Goal: Information Seeking & Learning: Learn about a topic

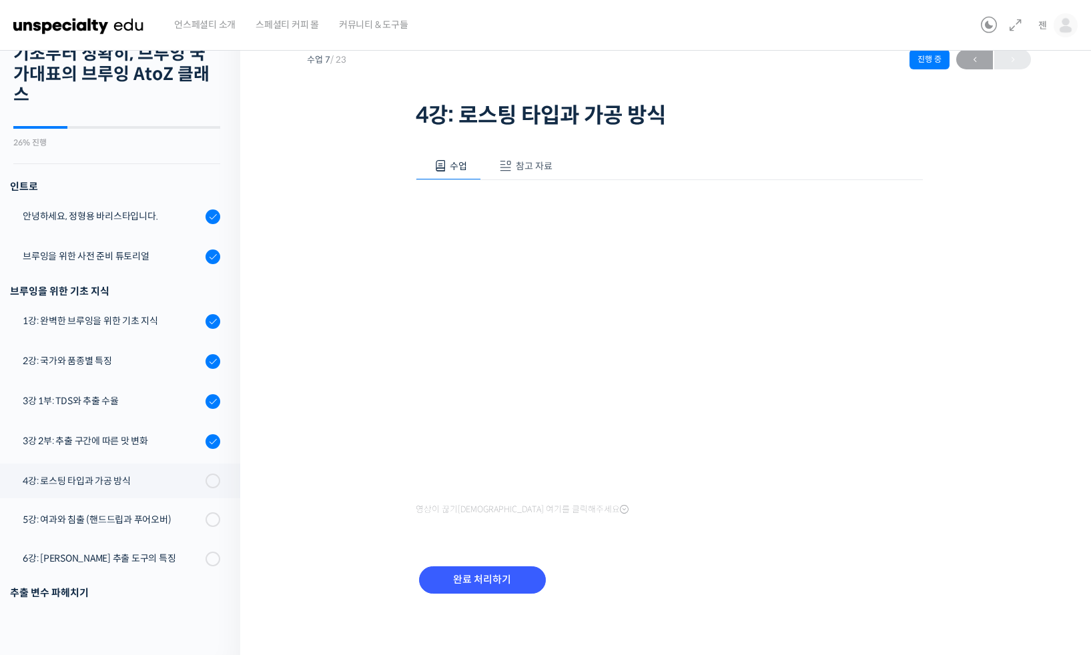
scroll to position [46, 0]
click at [863, 75] on div "기초부터 정확히, 브루잉 국가대표의 브루잉 AtoZ 클래스 4강: 로스팅 타입과 가공 방식 진행 중 수업 7 / 23 진행 중 ← 이전 4강:…" at bounding box center [669, 73] width 724 height 119
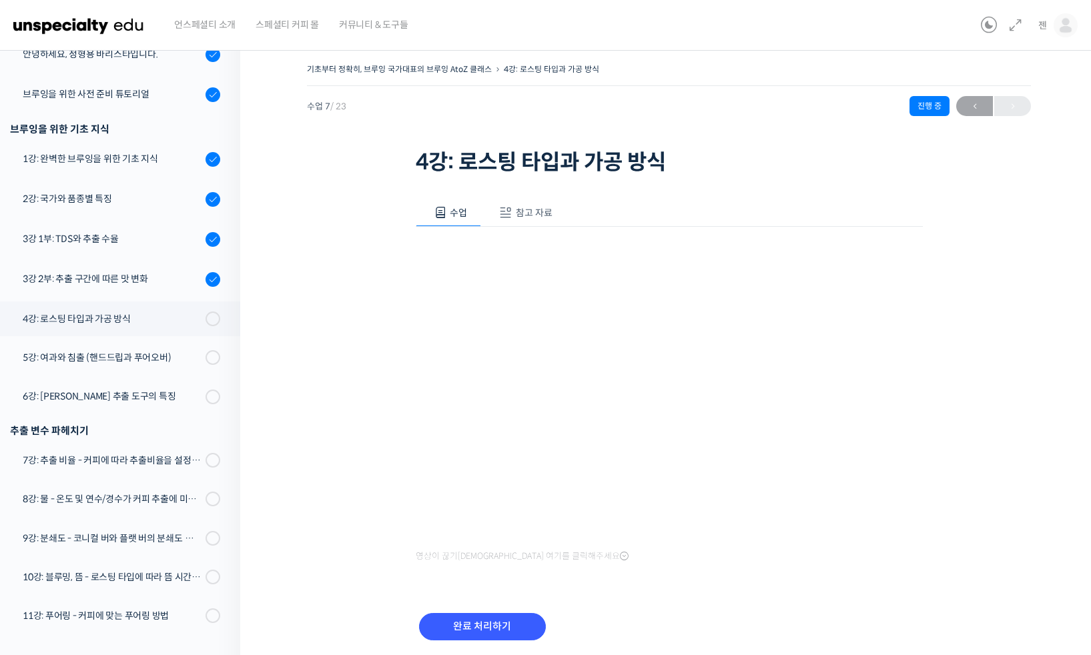
scroll to position [47, 0]
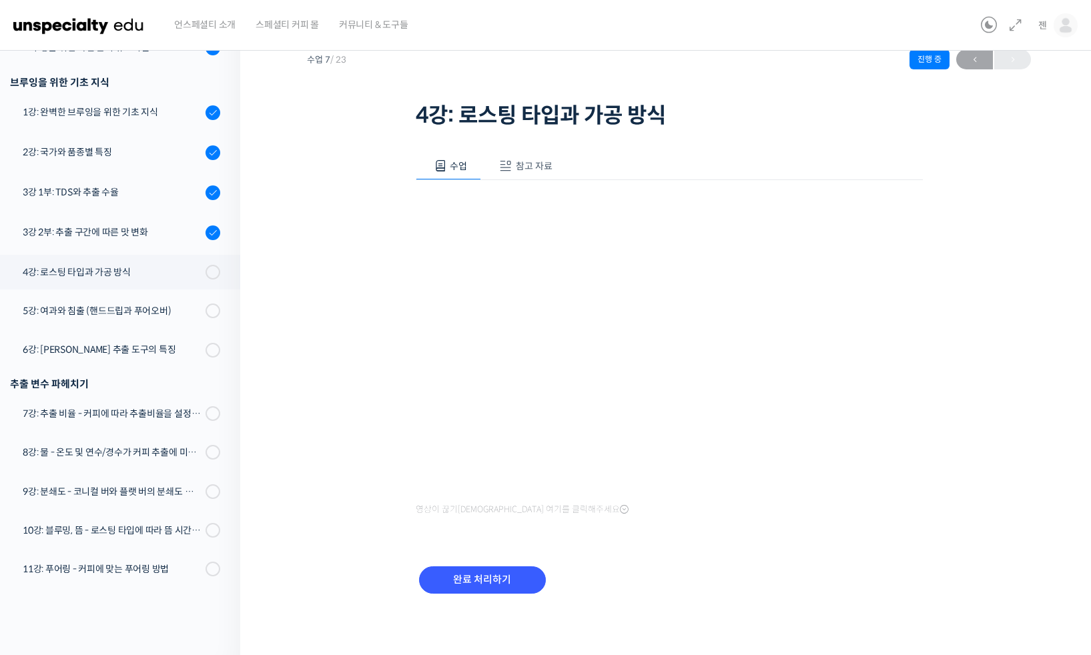
click at [784, 125] on h1 "4강: 로스팅 타입과 가공 방식" at bounding box center [669, 115] width 507 height 25
click at [534, 168] on span "참고 자료" at bounding box center [534, 166] width 37 height 12
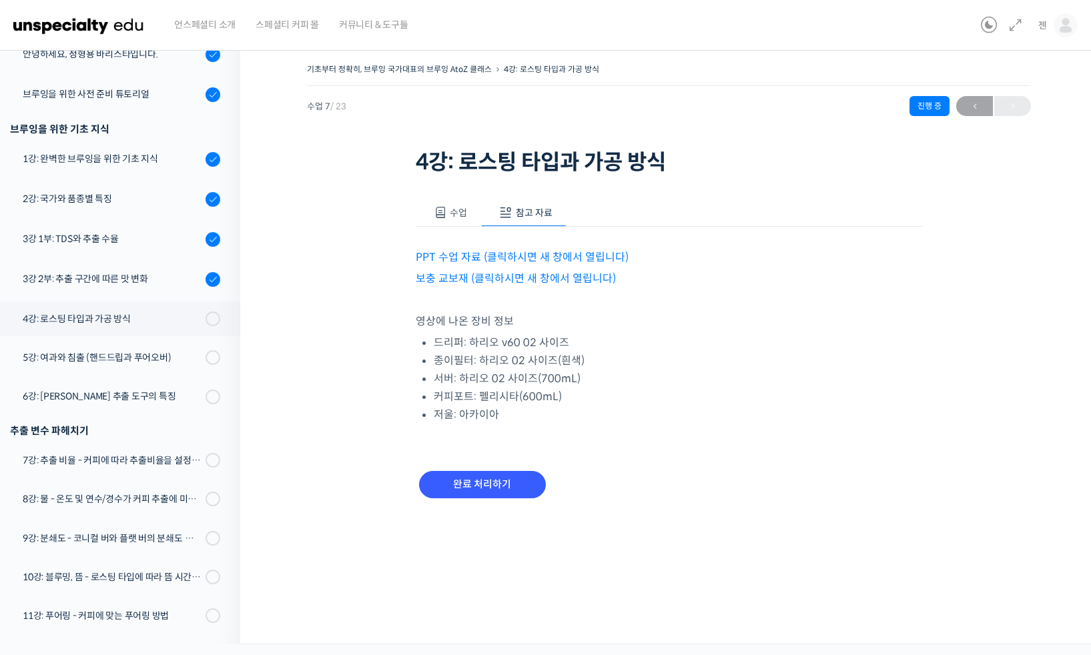
scroll to position [0, 0]
click at [562, 253] on link "PPT 수업 자료 (클릭하시면 새 창에서 열립니다)" at bounding box center [522, 257] width 213 height 14
click at [542, 283] on link "보충 교보재 (클릭하시면 새 창에서 열립니다)" at bounding box center [516, 278] width 200 height 14
click at [444, 211] on span at bounding box center [440, 212] width 13 height 13
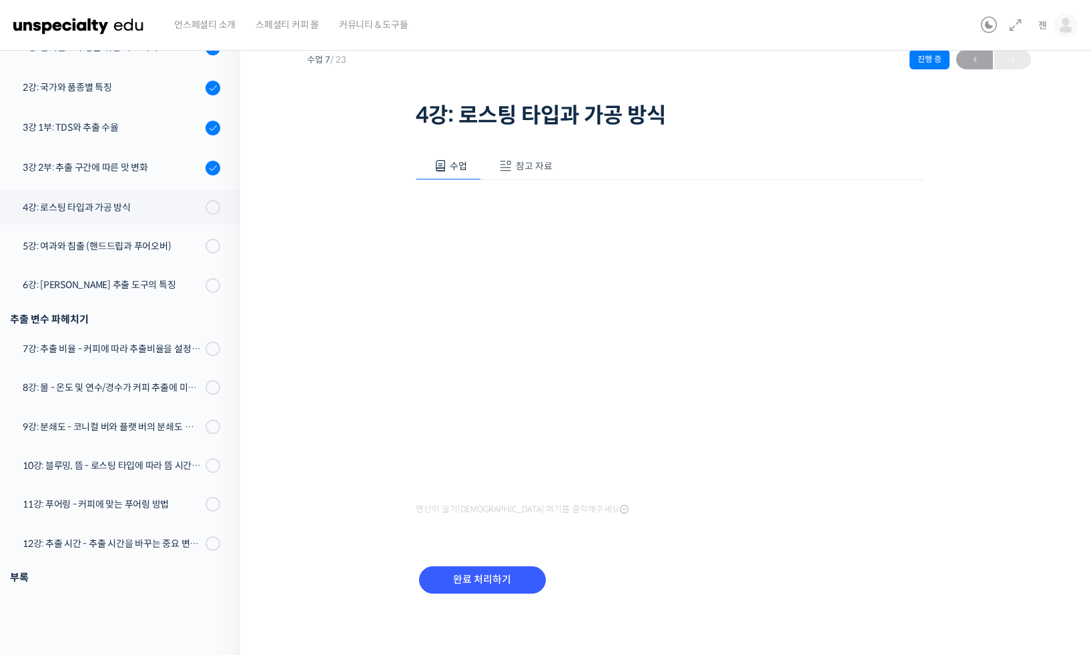
scroll to position [275, 0]
click at [965, 394] on div "기초부터 정확히, 브루잉 국가대표의 브루잉 AtoZ 클래스 4강: 로스팅 타입과 가공 방식 진행 중 수업 7 / 23 진행 중 ← 이전 4강:…" at bounding box center [669, 321] width 724 height 616
click at [956, 372] on div "기초부터 정확히, 브루잉 국가대표의 브루잉 AtoZ 클래스 4강: 로스팅 타입과 가공 방식 진행 중 수업 7 / 23 진행 중 ← 이전 4강:…" at bounding box center [669, 321] width 724 height 616
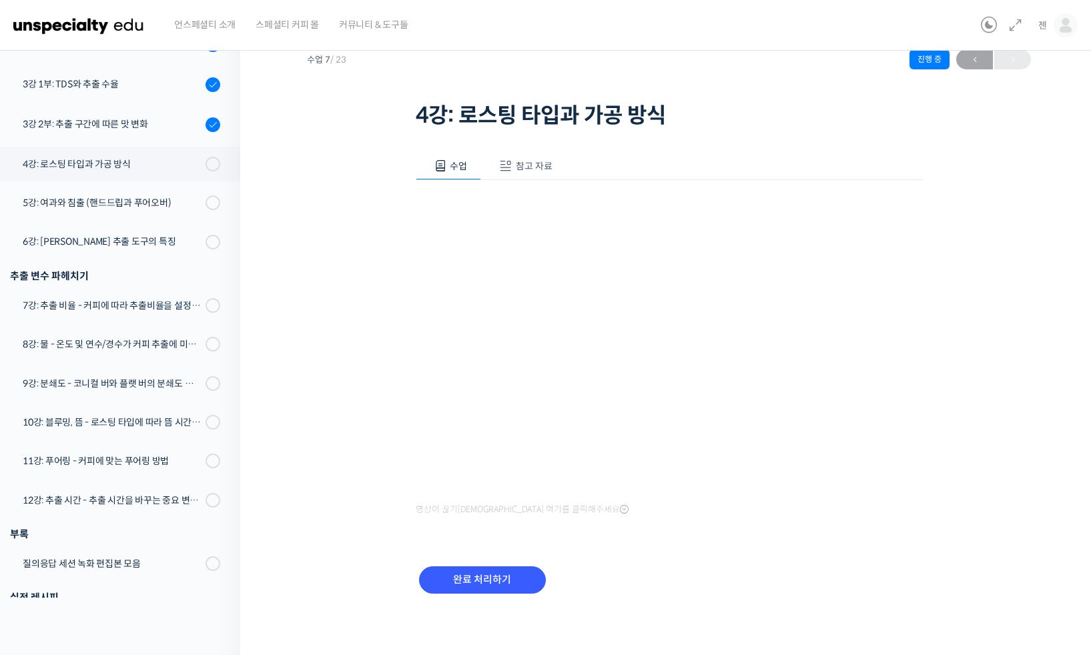
scroll to position [336, 0]
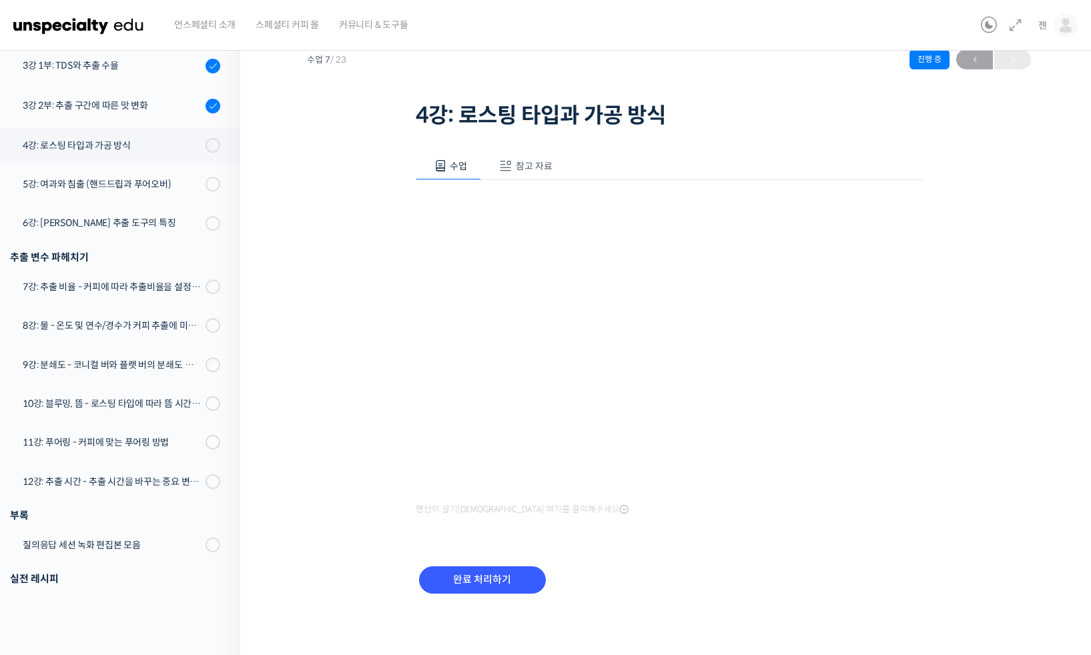
click at [997, 410] on div "기초부터 정확히, 브루잉 국가대표의 브루잉 AtoZ 클래스 4강: 로스팅 타입과 가공 방식 진행 중 수업 7 / 23 진행 중 ← 이전 4강:…" at bounding box center [669, 321] width 724 height 616
click at [983, 385] on div "기초부터 정확히, 브루잉 국가대표의 브루잉 AtoZ 클래스 4강: 로스팅 타입과 가공 방식 진행 중 수업 7 / 23 진행 중 ← 이전 4강:…" at bounding box center [669, 321] width 724 height 616
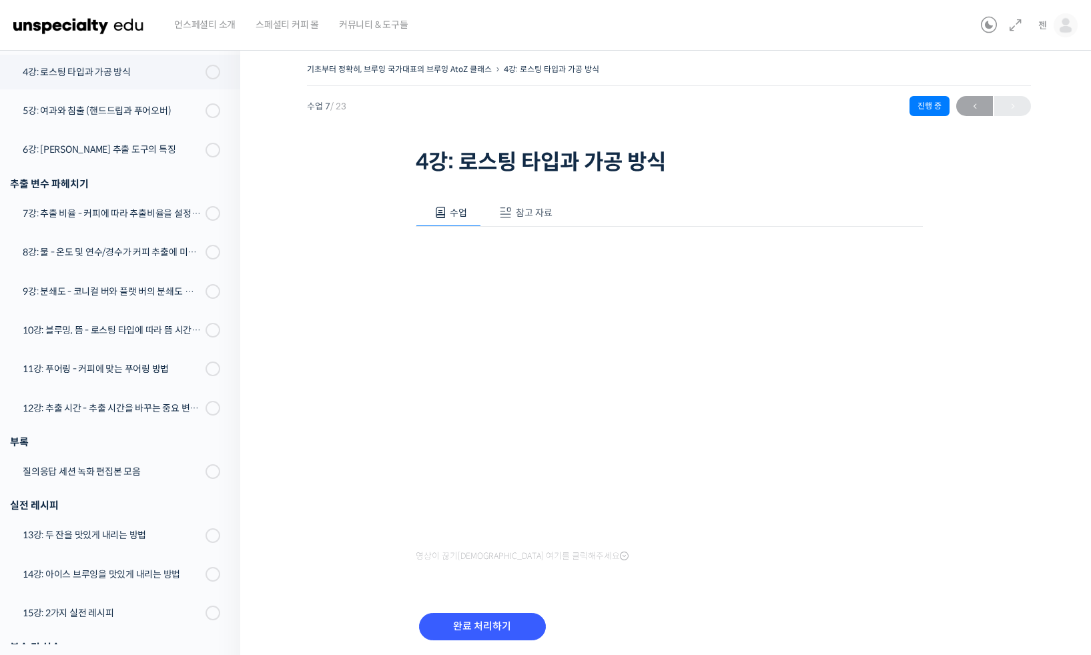
scroll to position [459, 0]
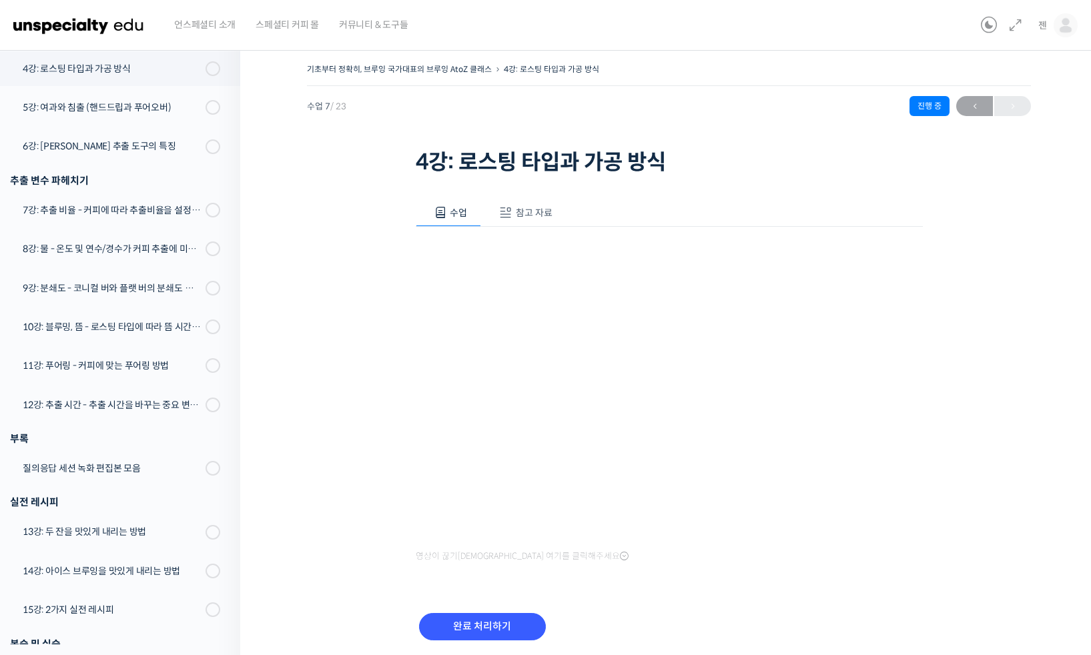
click at [980, 465] on div "기초부터 정확히, 브루잉 국가대표의 브루잉 AtoZ 클래스 4강: 로스팅 타입과 가공 방식 진행 중 수업 7 / 23 진행 중 ← 이전 4강:…" at bounding box center [669, 368] width 724 height 616
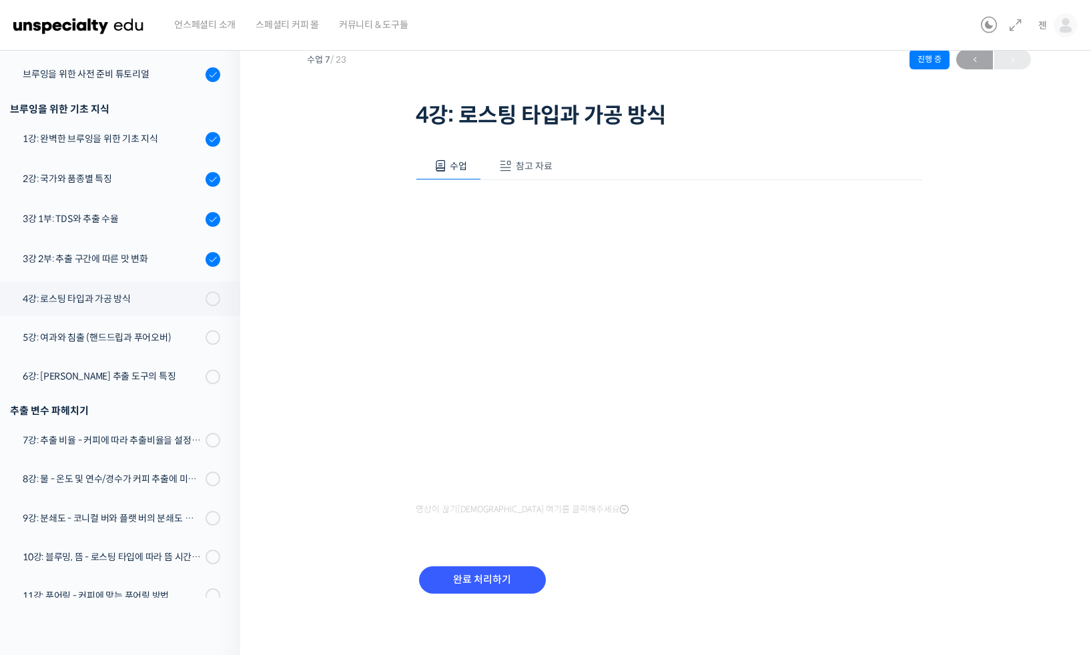
scroll to position [187, 0]
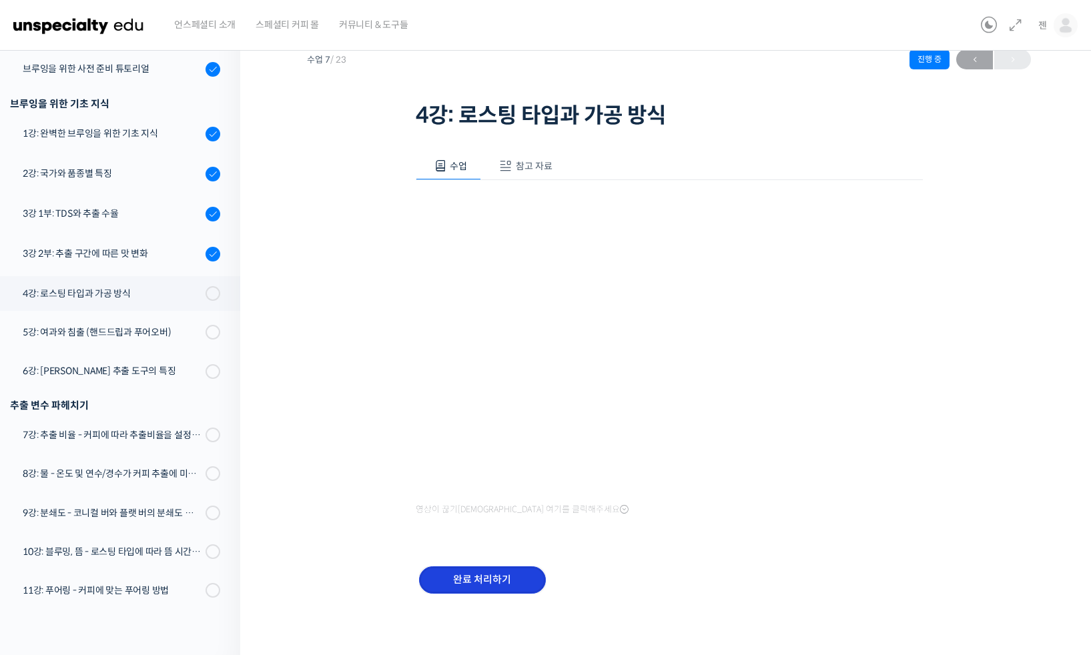
click at [469, 577] on input "완료 처리하기" at bounding box center [482, 579] width 127 height 27
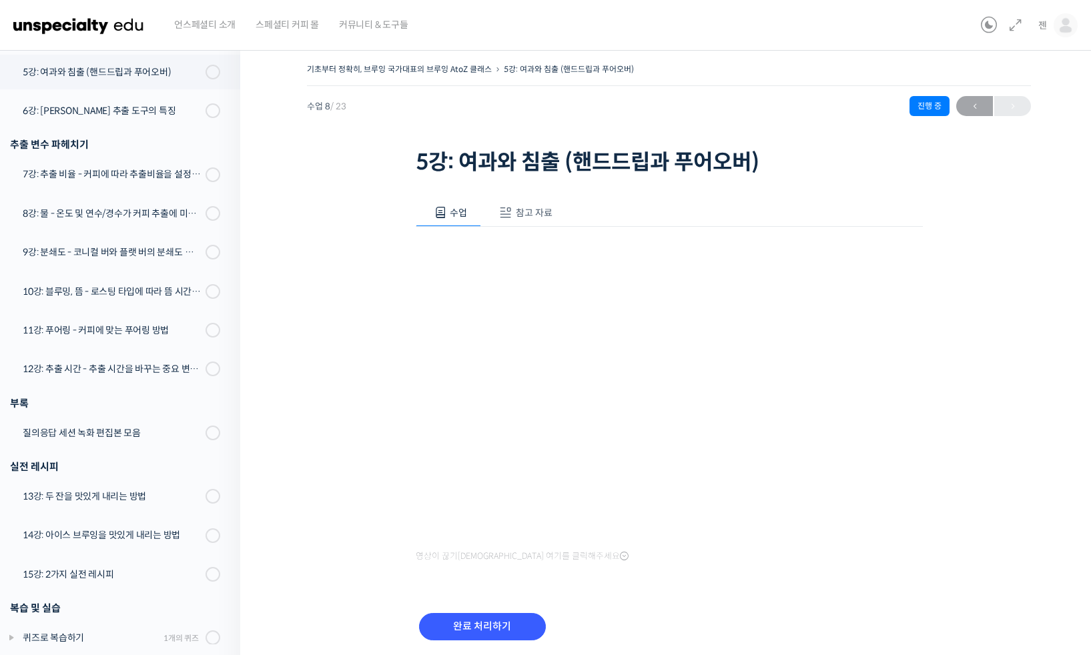
scroll to position [499, 0]
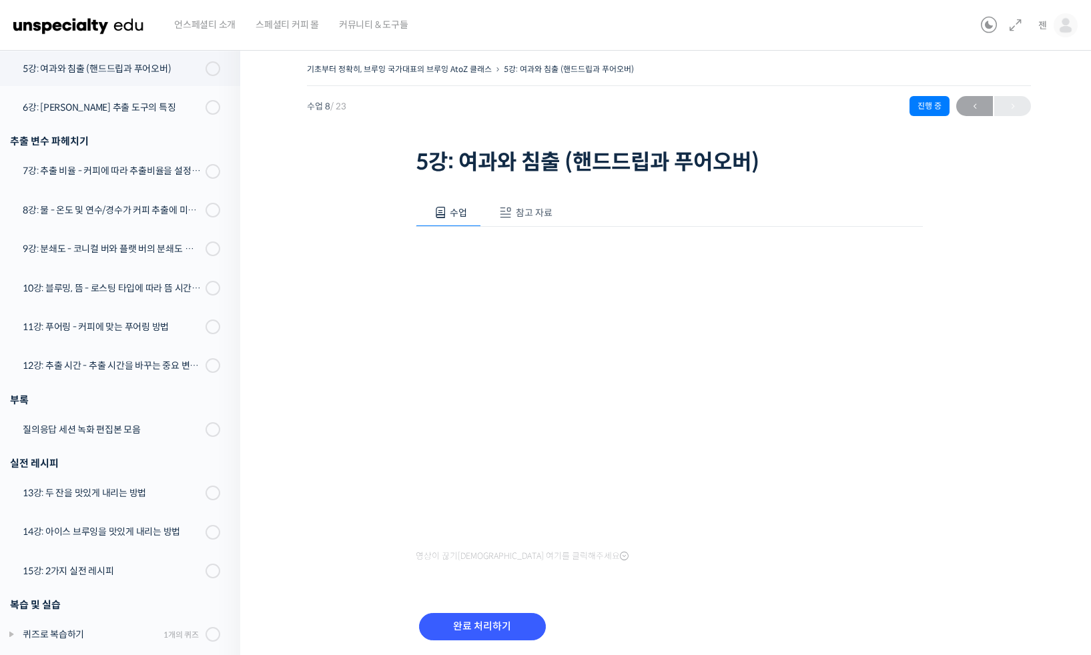
click at [520, 219] on button "참고 자료" at bounding box center [523, 213] width 85 height 28
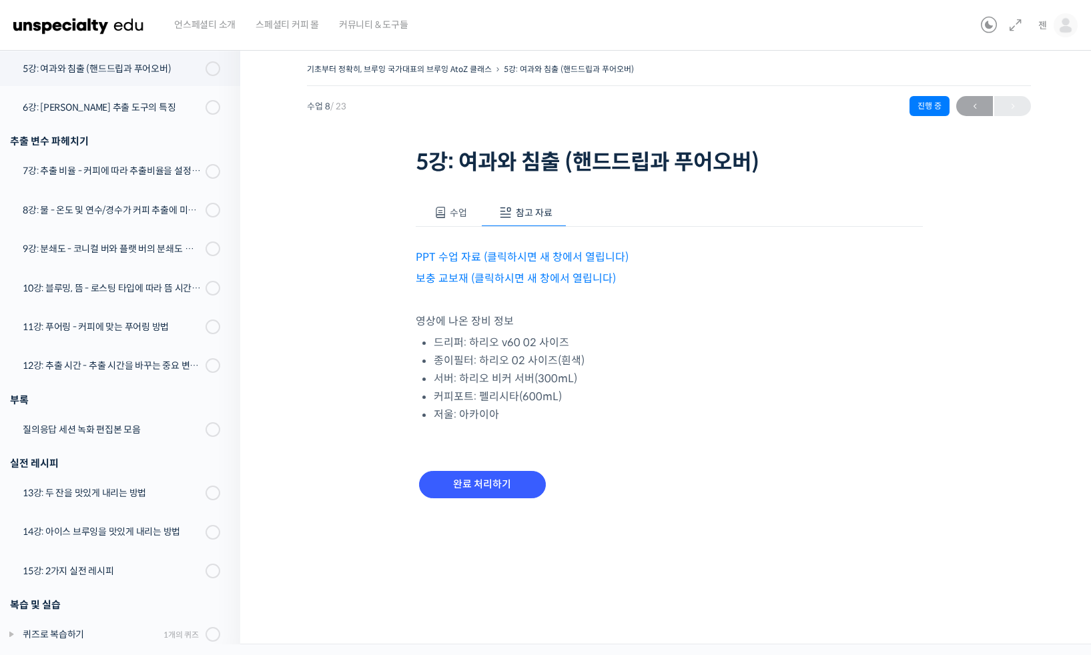
click at [522, 254] on link "PPT 수업 자료 (클릭하시면 새 창에서 열립니다)" at bounding box center [522, 257] width 213 height 14
click at [471, 280] on link "보충 교보재 (클릭하시면 새 창에서 열립니다)" at bounding box center [516, 278] width 200 height 14
click at [450, 222] on button "수업" at bounding box center [449, 213] width 66 height 28
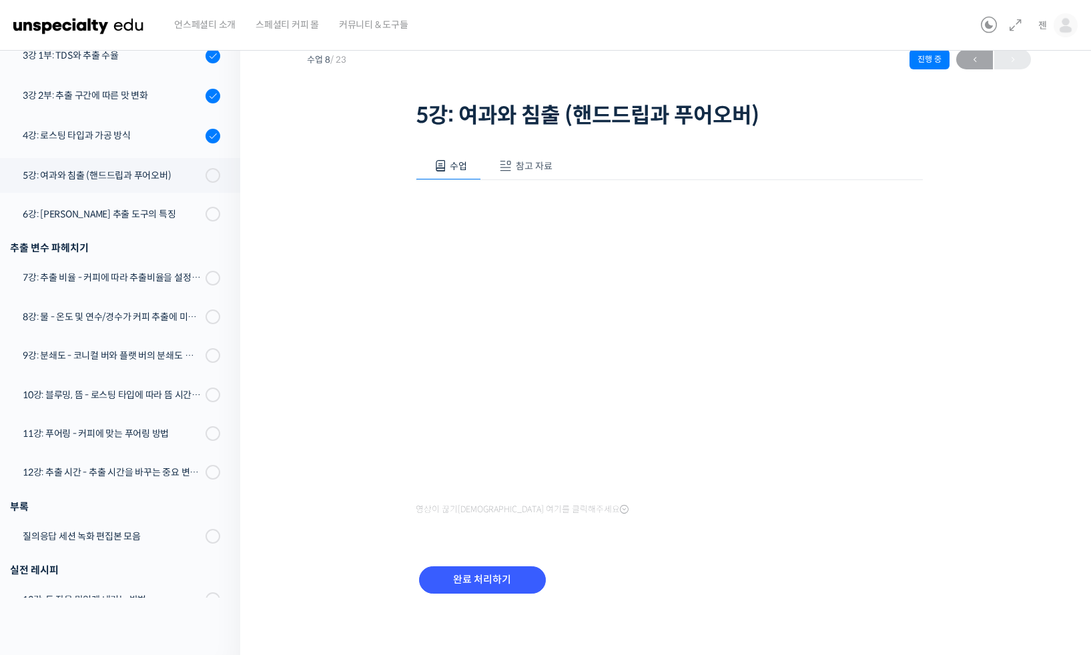
scroll to position [0, 0]
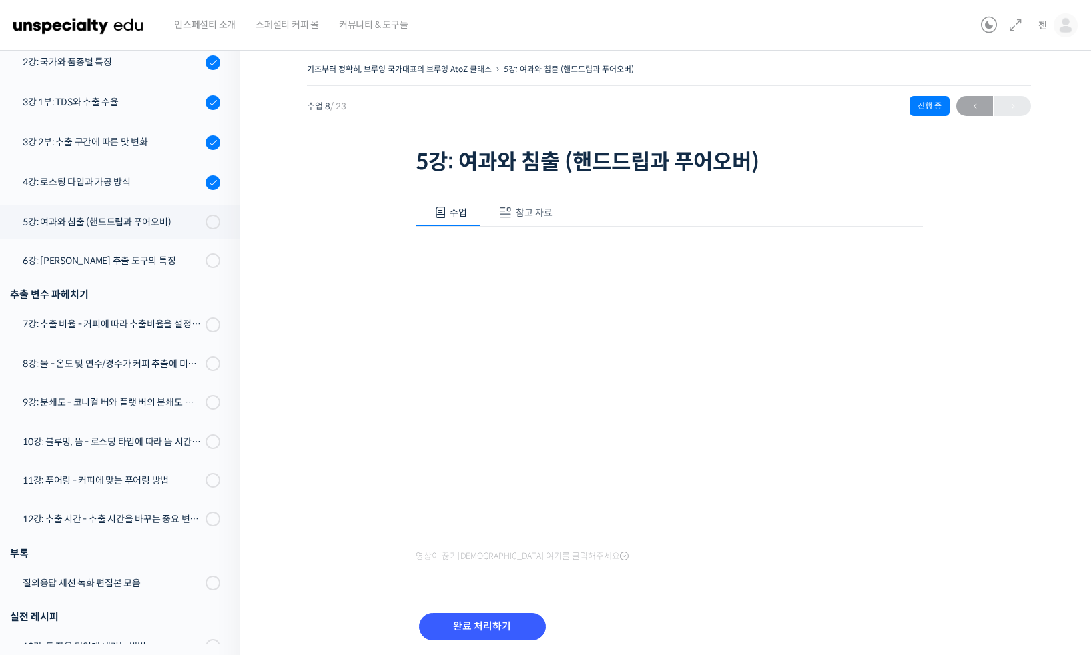
click at [872, 566] on div "수업 참고 자료 영상이 끊기신다면 여기를 클릭해주세요 PPT 수업 자료 (클릭하시면 새 창에서 열립니다) 보충 교보재 (클릭하시면 새 창에서 …" at bounding box center [669, 427] width 507 height 497
click at [808, 64] on div "기초부터 정확히, 브루잉 국가대표의 브루잉 AtoZ 클래스 5강: 여과와 침출 (핸드드립과 푸어오버) 진행 중" at bounding box center [669, 73] width 724 height 26
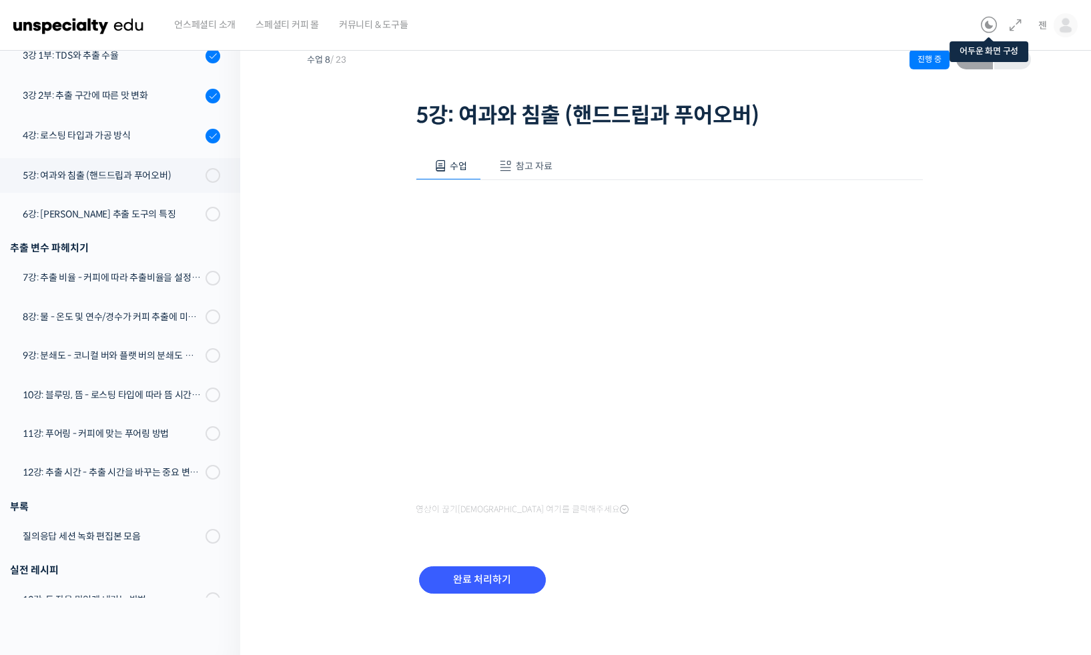
click at [990, 28] on icon at bounding box center [989, 25] width 16 height 16
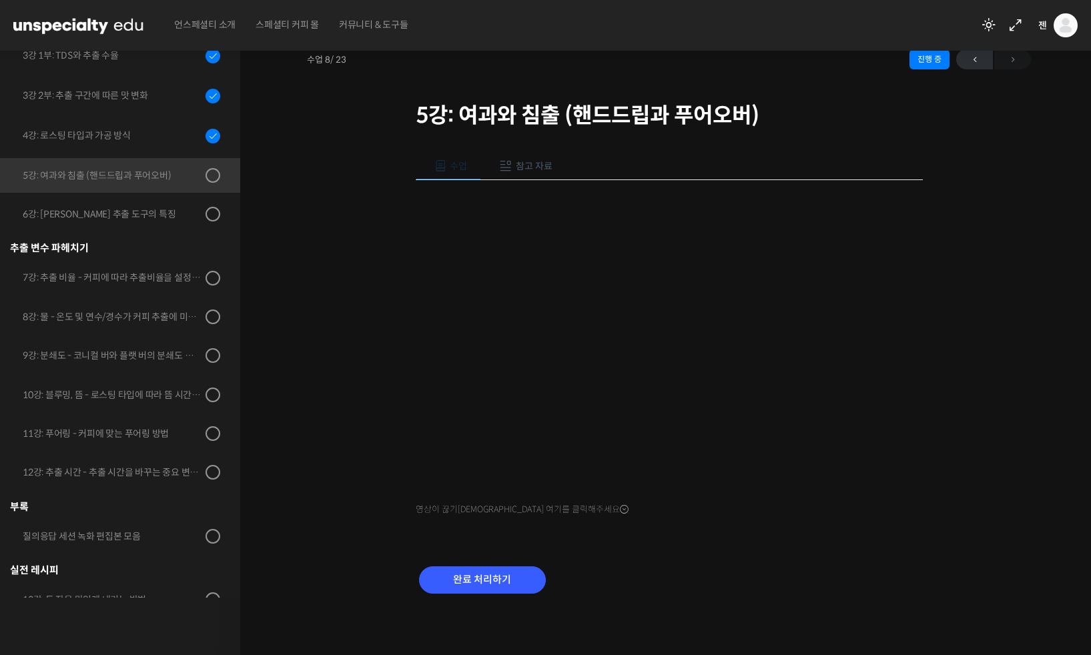
scroll to position [46, 0]
click at [989, 29] on icon at bounding box center [989, 25] width 16 height 16
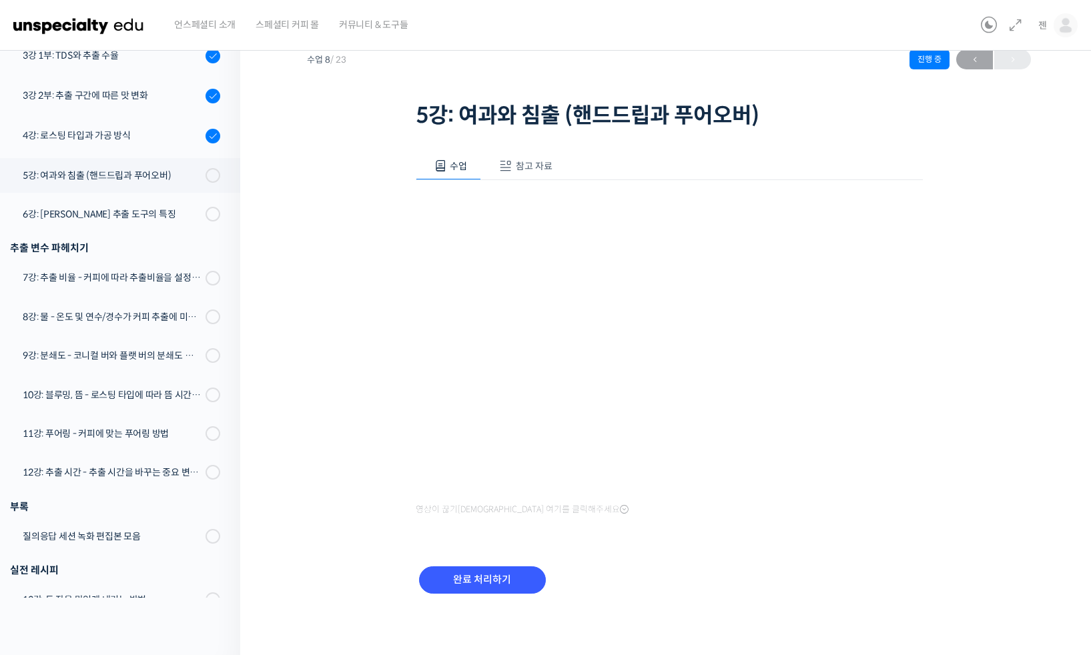
click at [989, 29] on icon at bounding box center [989, 25] width 16 height 16
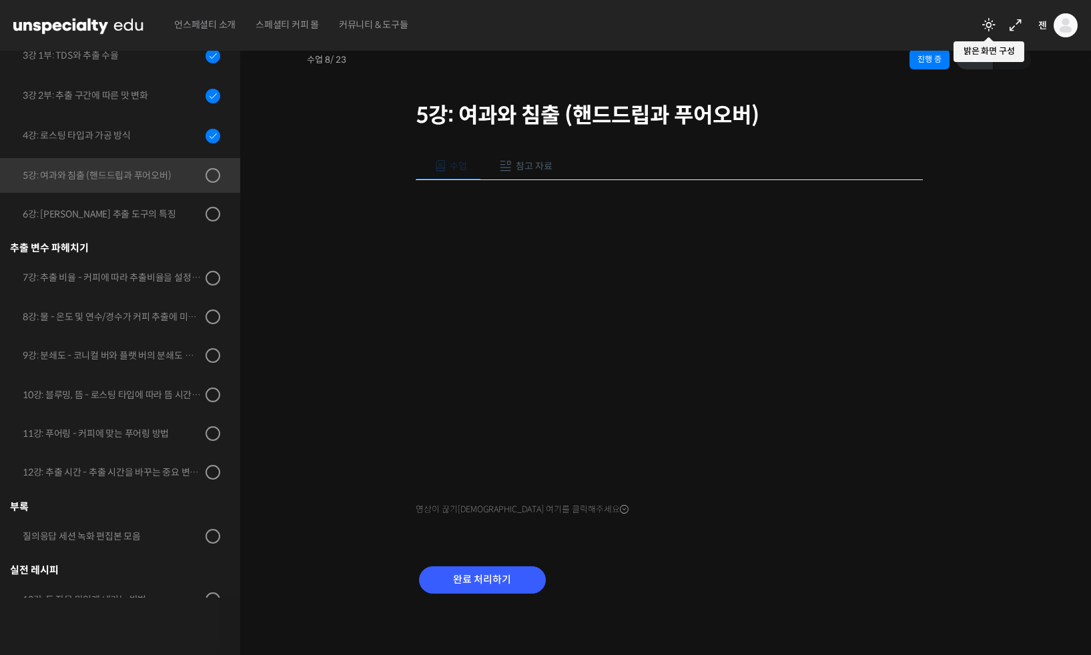
scroll to position [46, 0]
click at [989, 29] on icon at bounding box center [989, 25] width 16 height 16
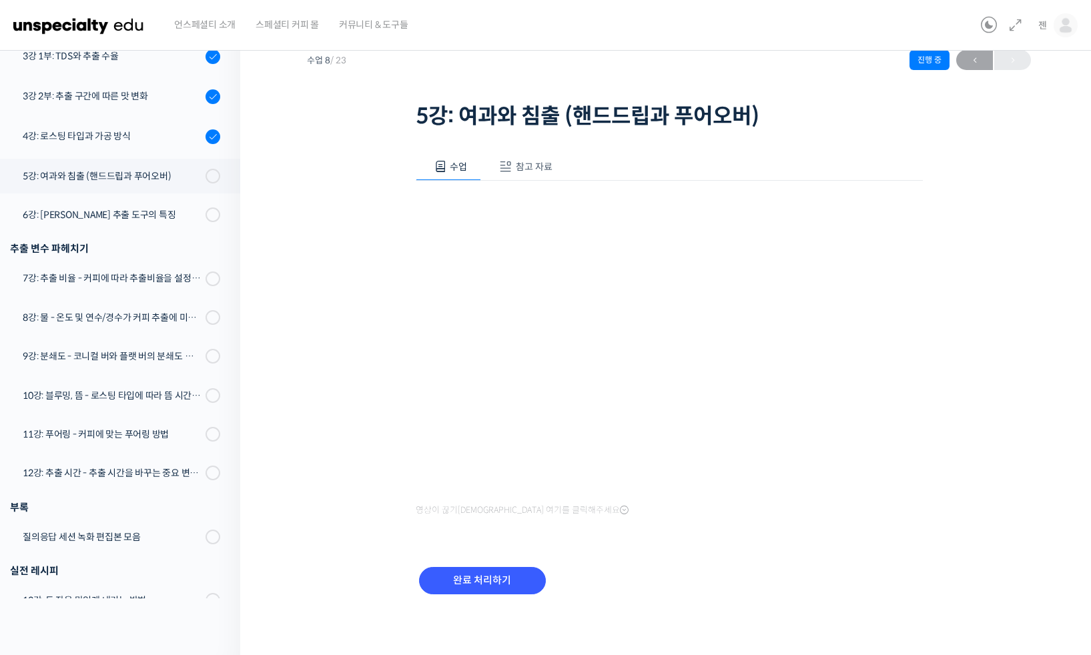
scroll to position [47, 0]
click at [468, 575] on input "완료 처리하기" at bounding box center [482, 579] width 127 height 27
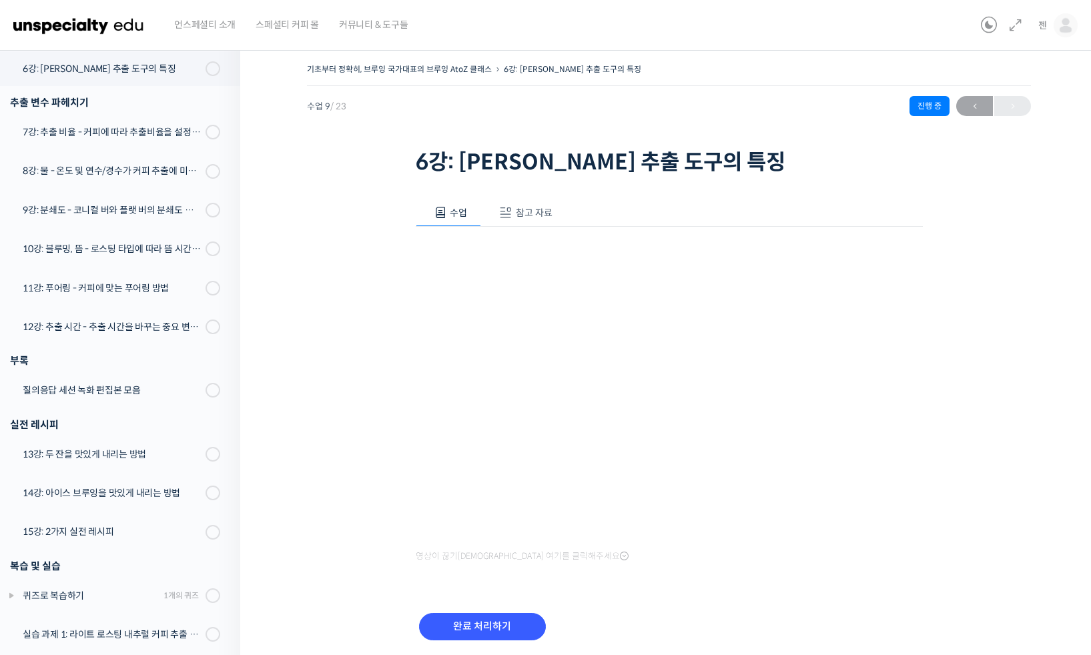
scroll to position [47, 0]
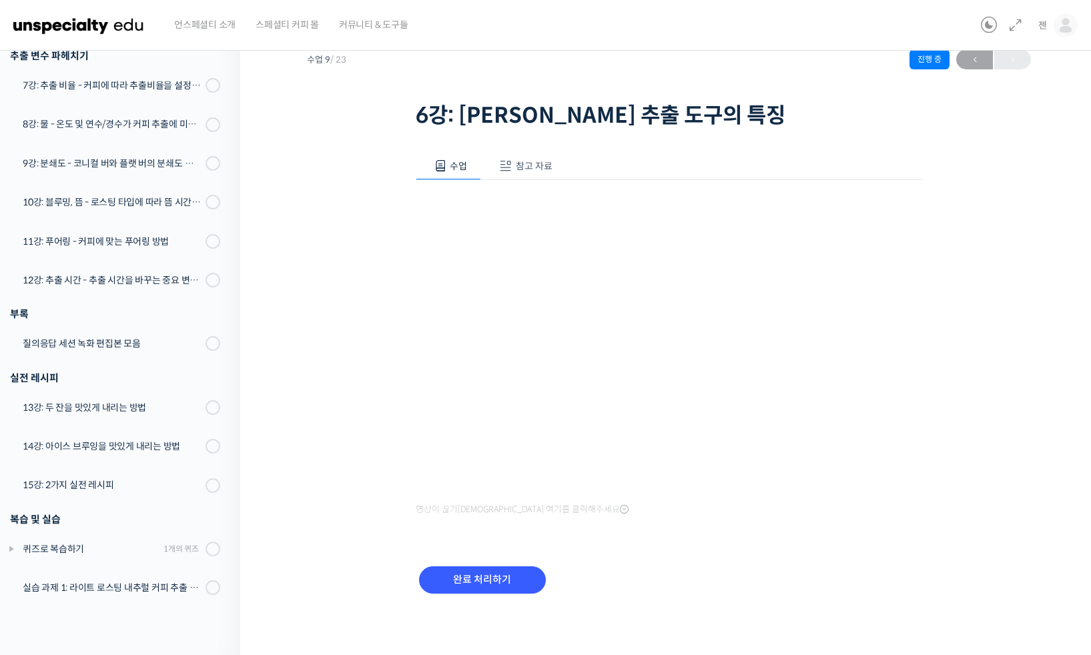
click at [662, 153] on div "수업 참고 자료" at bounding box center [669, 166] width 507 height 28
click at [529, 163] on span "참고 자료" at bounding box center [534, 166] width 37 height 12
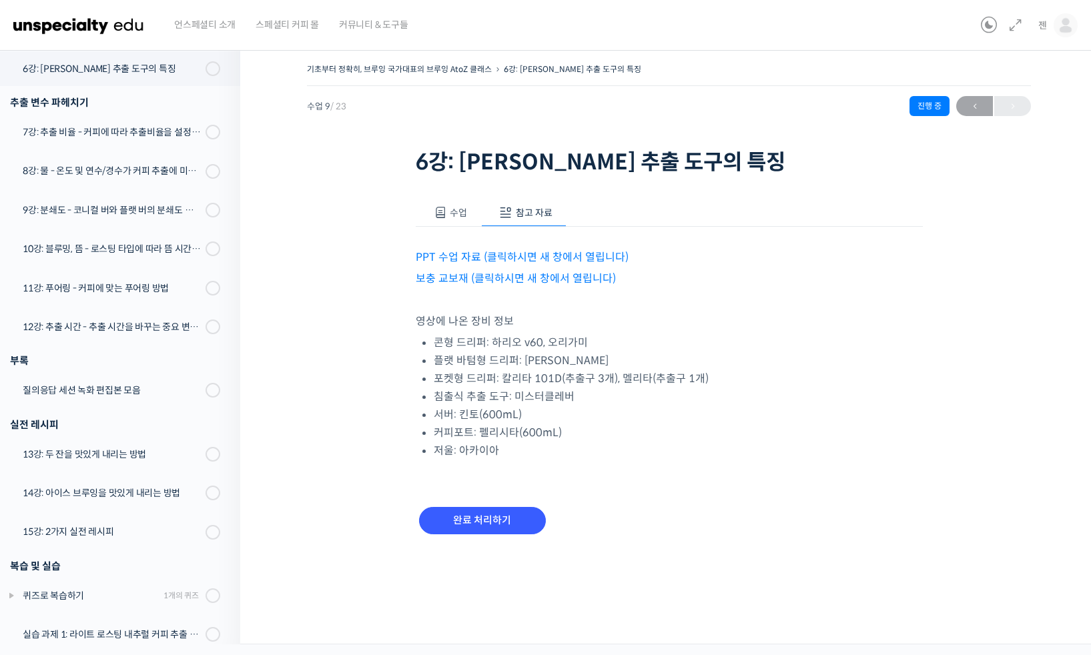
click at [559, 250] on link "PPT 수업 자료 (클릭하시면 새 창에서 열립니다)" at bounding box center [522, 257] width 213 height 14
click at [512, 273] on link "보충 교보재 (클릭하시면 새 창에서 열립니다)" at bounding box center [516, 278] width 200 height 14
click at [460, 207] on span "수업" at bounding box center [458, 213] width 17 height 12
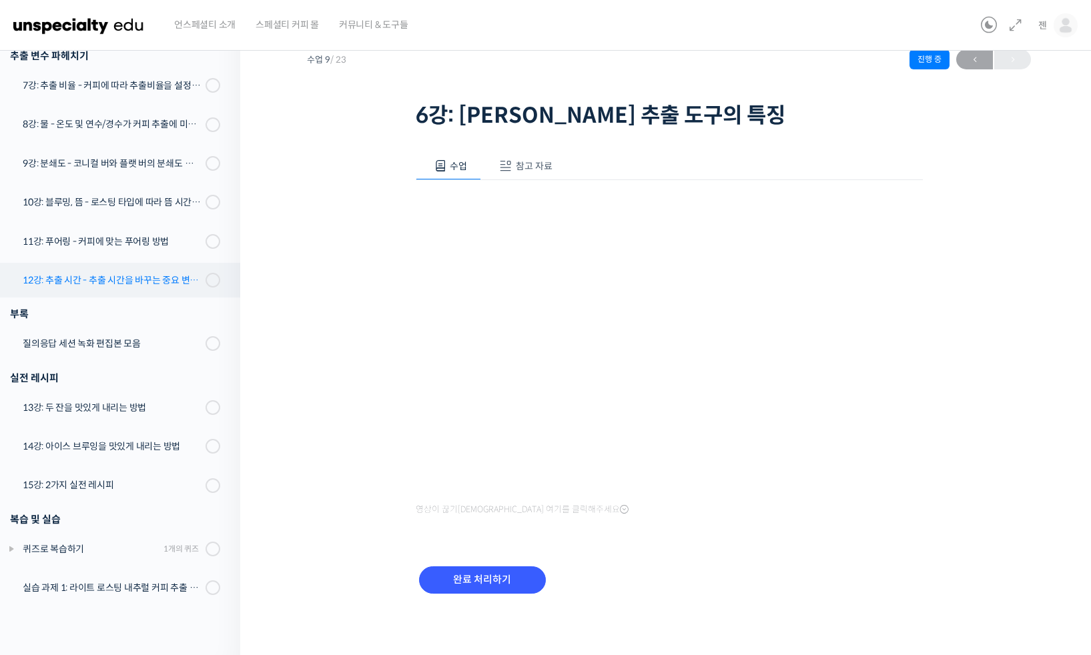
scroll to position [370, 0]
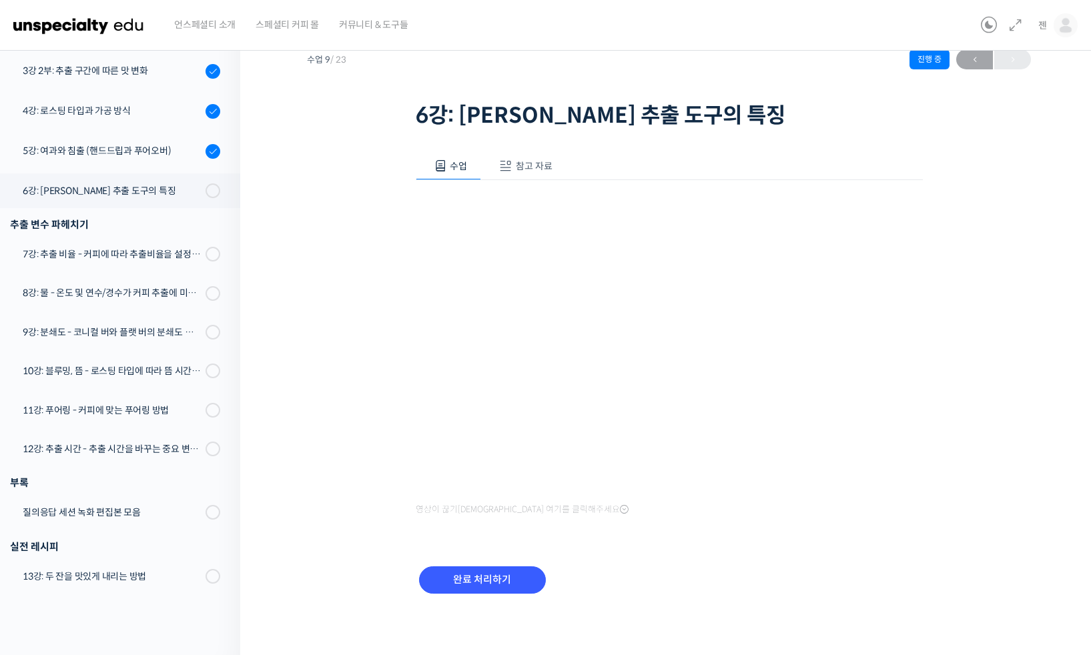
click at [959, 389] on div "기초부터 정확히, 브루잉 국가대표의 브루잉 AtoZ 클래스 6강: 브루잉 추출 도구의 특징 진행 중 수업 9 / 23 진행 중 ← 이전 6강:…" at bounding box center [669, 321] width 724 height 616
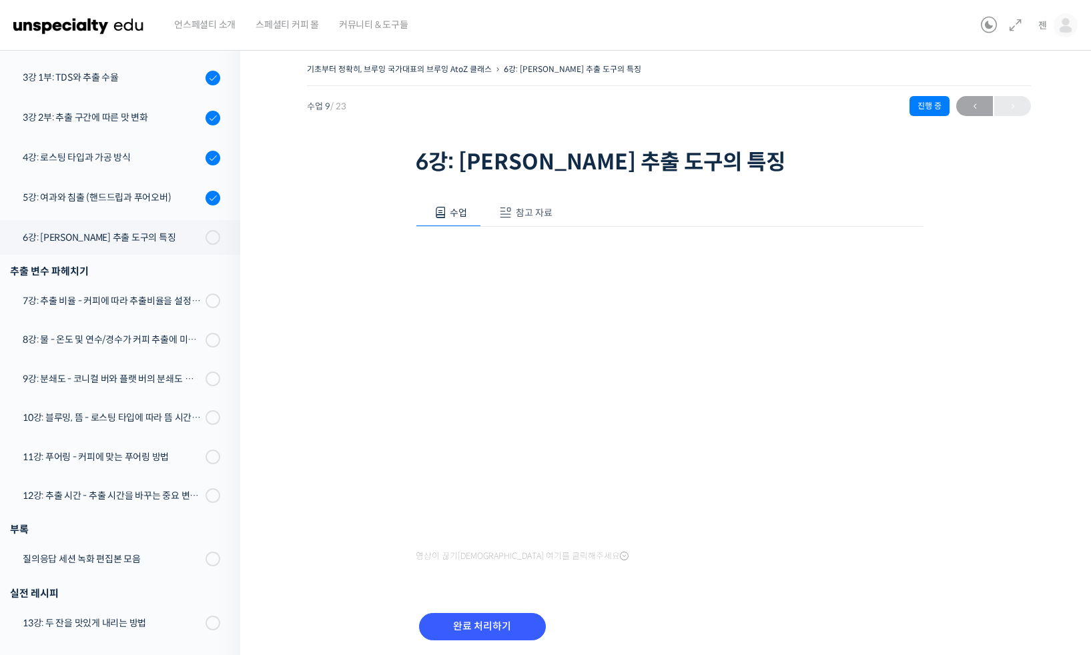
scroll to position [47, 0]
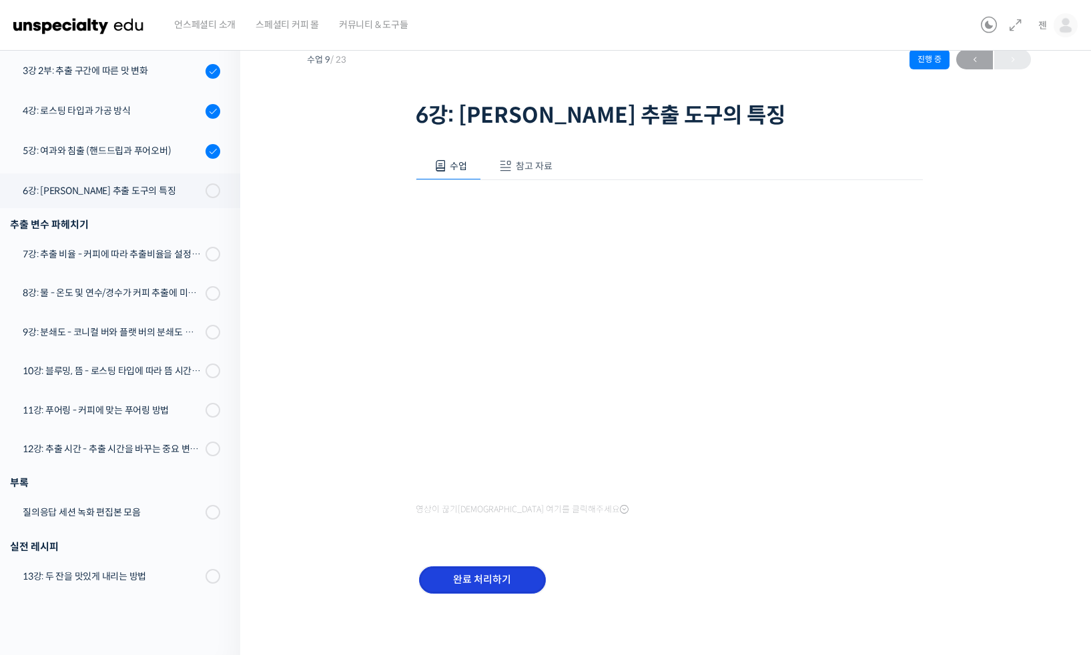
click at [490, 581] on input "완료 처리하기" at bounding box center [482, 579] width 127 height 27
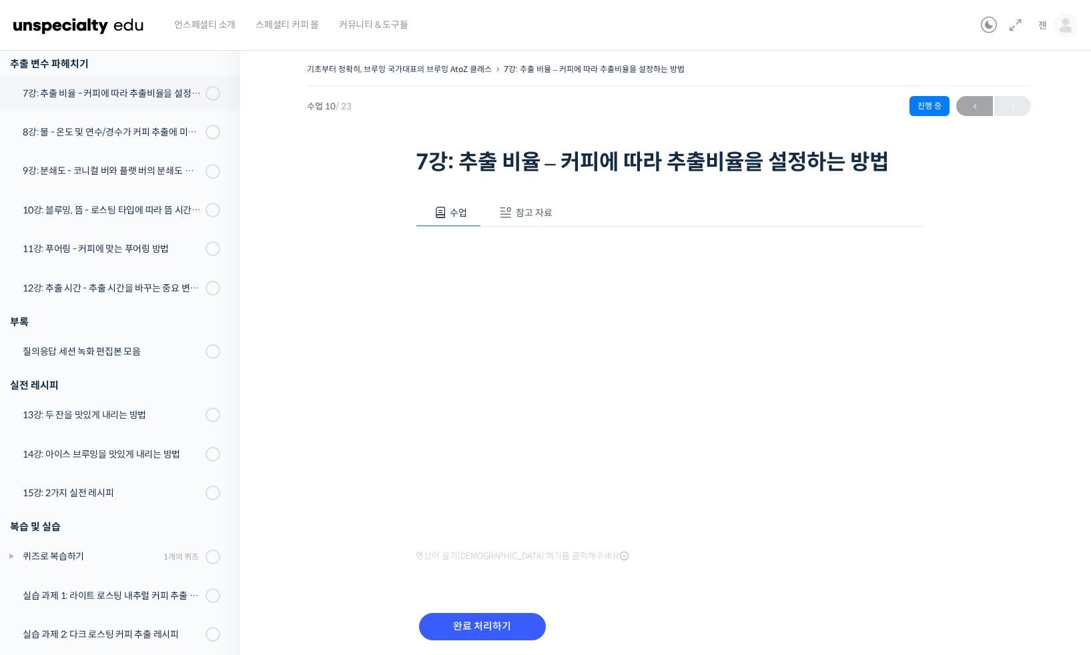
scroll to position [579, 0]
